Goal: Information Seeking & Learning: Learn about a topic

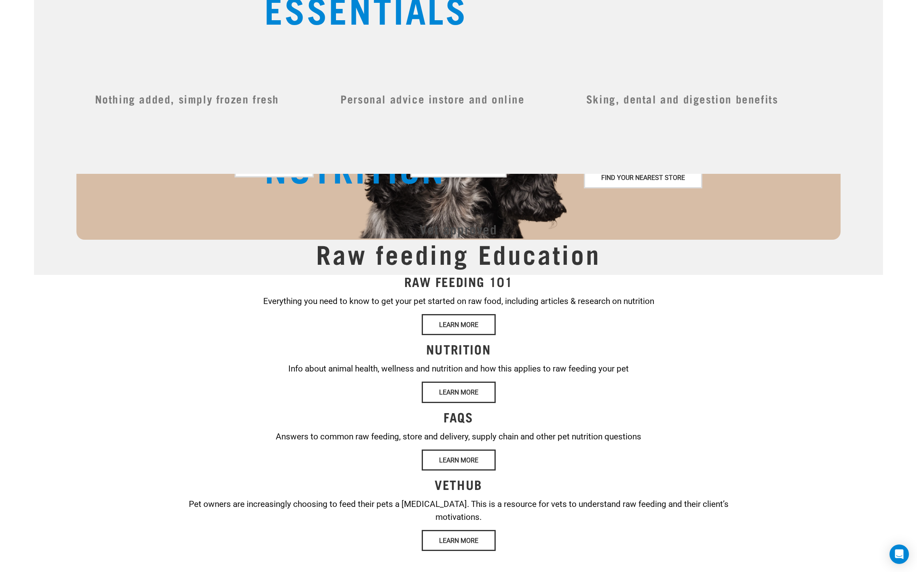
click at [45, 76] on div "Wildly Good Nutrition" at bounding box center [458, 137] width 849 height 275
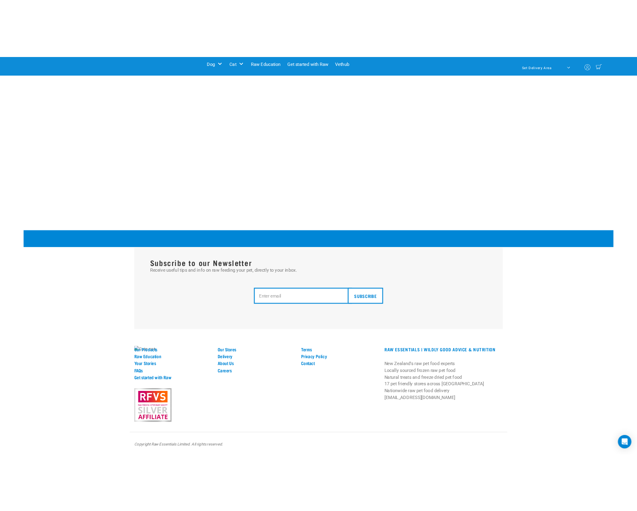
scroll to position [1430, 0]
